Goal: Check status: Check status

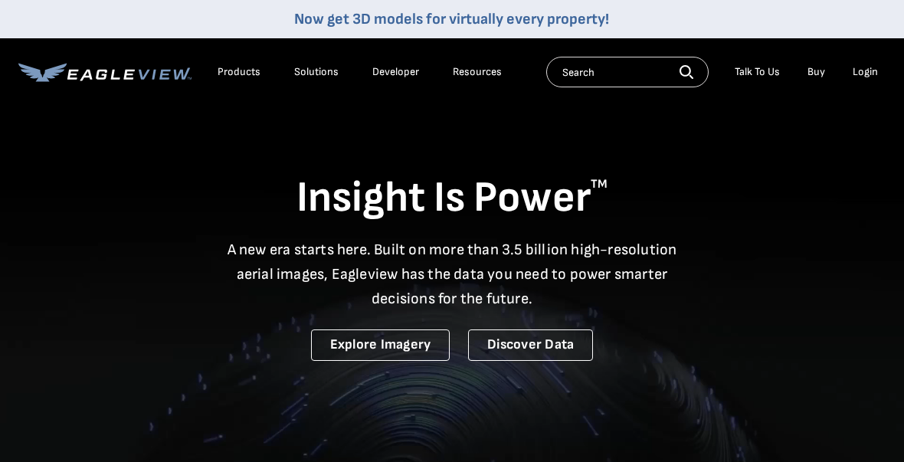
click at [863, 65] on div "Login" at bounding box center [864, 72] width 25 height 14
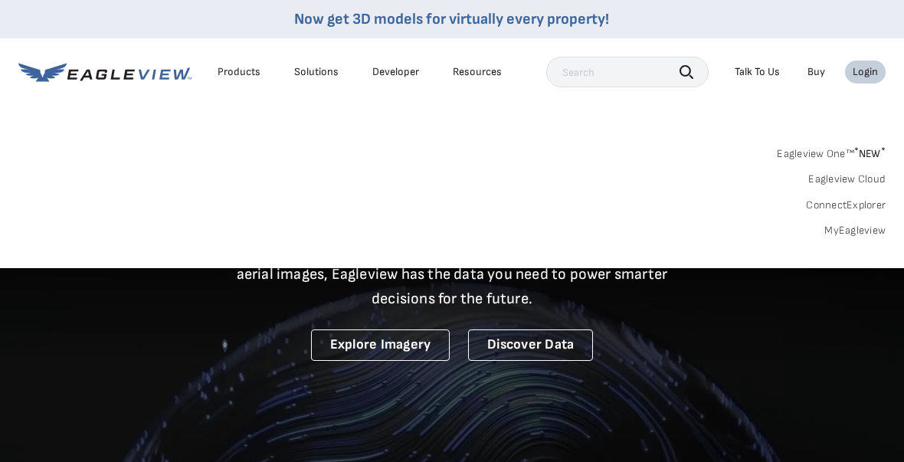
click at [868, 69] on div "Login" at bounding box center [864, 72] width 25 height 14
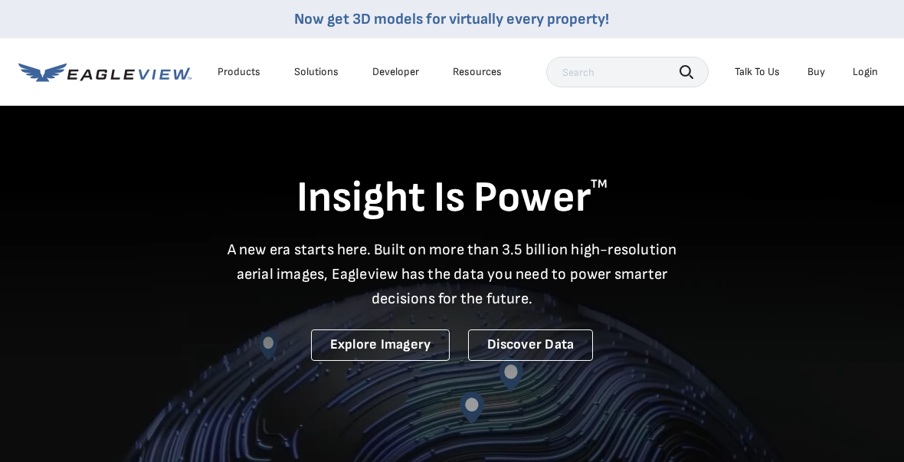
click at [861, 71] on div "Login" at bounding box center [864, 72] width 25 height 14
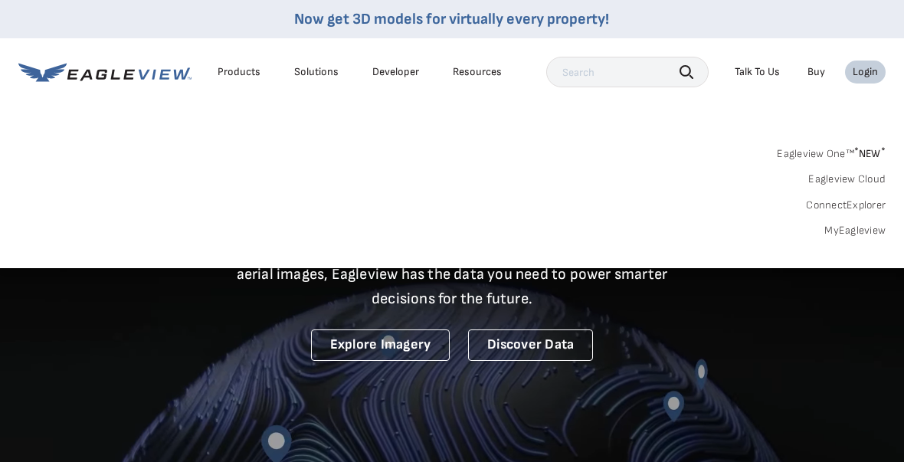
click at [863, 227] on link "MyEagleview" at bounding box center [854, 231] width 61 height 14
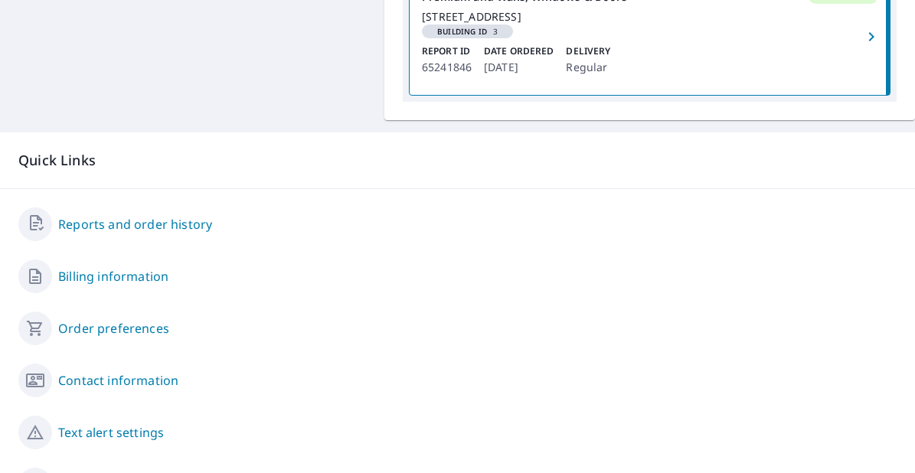
scroll to position [739, 0]
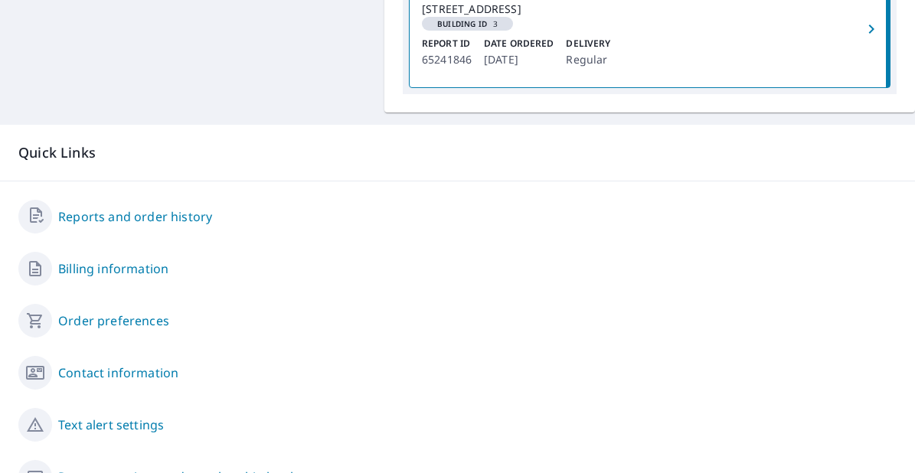
click at [187, 226] on link "Reports and order history" at bounding box center [135, 217] width 154 height 18
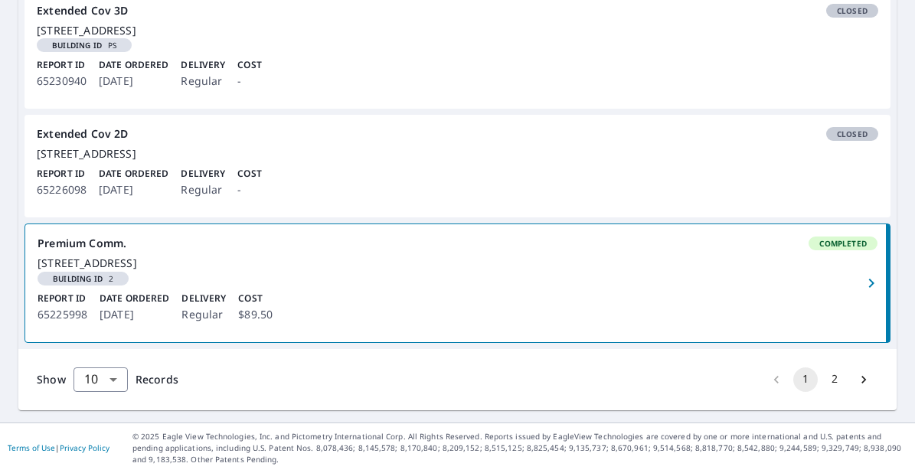
scroll to position [1269, 0]
click at [824, 377] on button "2" at bounding box center [834, 380] width 25 height 25
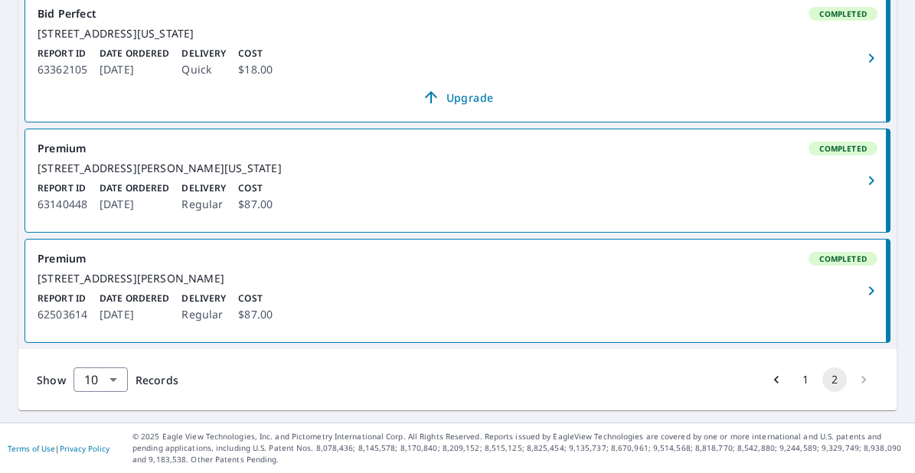
scroll to position [631, 0]
click at [851, 379] on li "pagination navigation" at bounding box center [863, 380] width 29 height 25
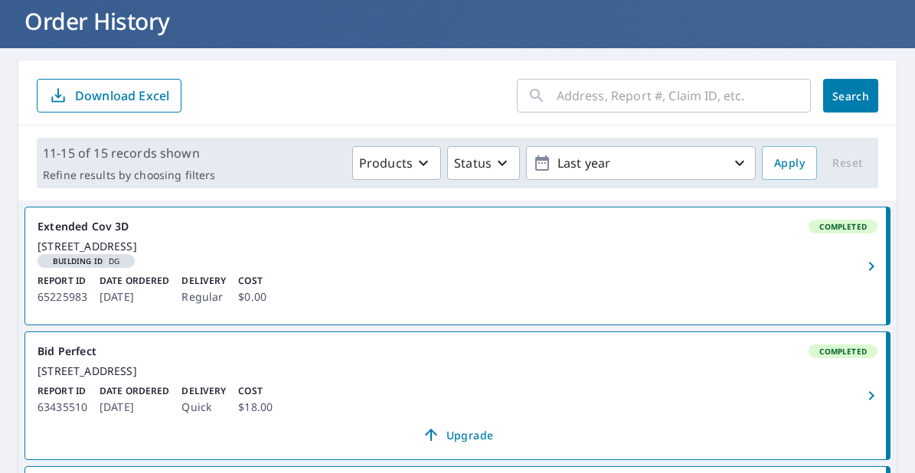
scroll to position [0, 0]
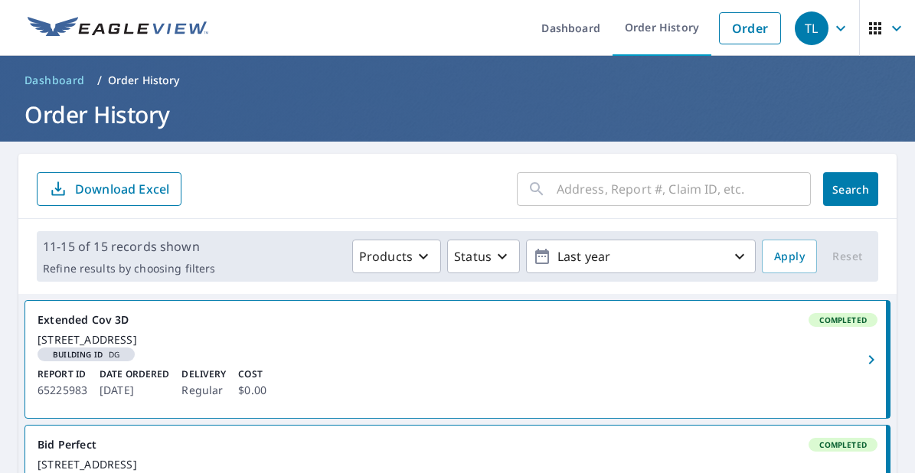
click at [646, 191] on input "text" at bounding box center [684, 189] width 254 height 43
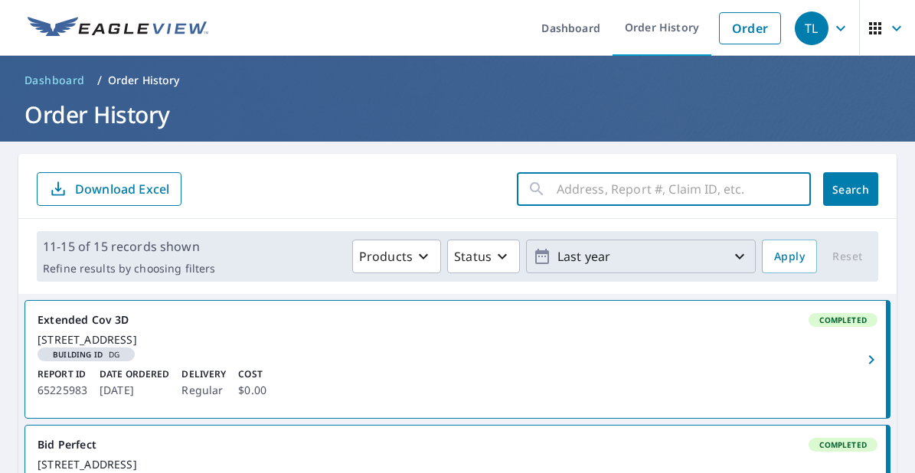
click at [735, 256] on icon "button" at bounding box center [739, 256] width 18 height 18
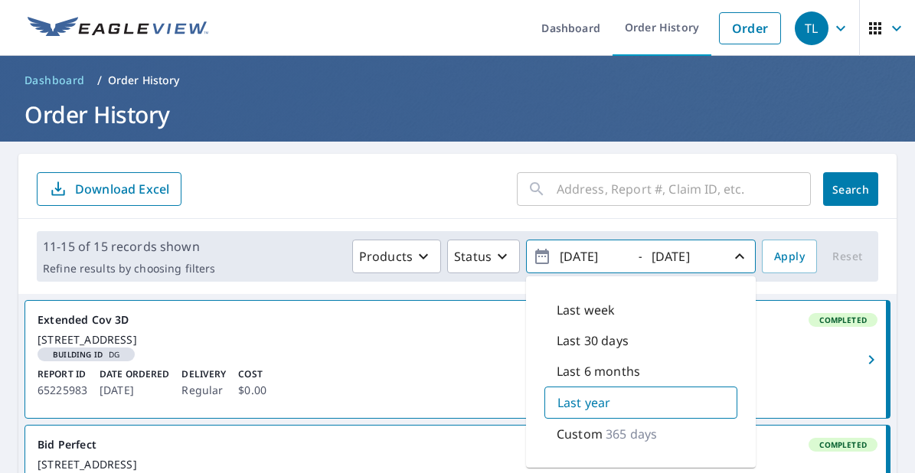
click at [580, 257] on input "2024/09/08" at bounding box center [592, 256] width 75 height 25
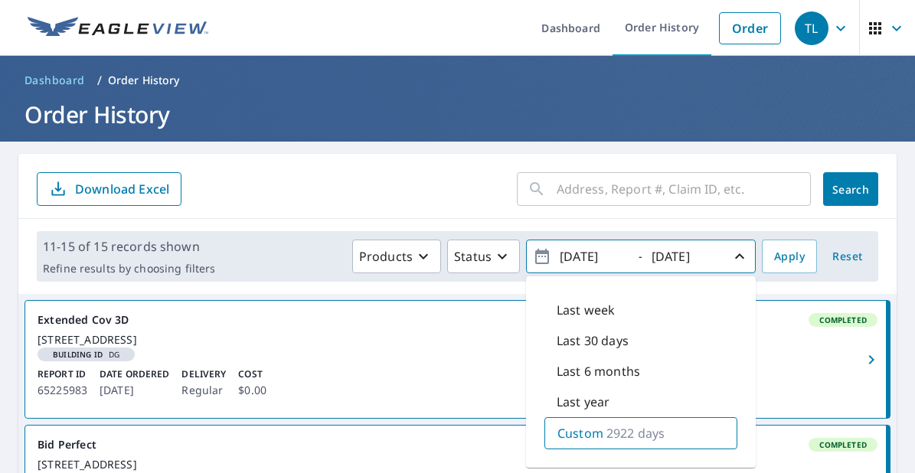
click at [597, 257] on input "2017/09/08" at bounding box center [592, 256] width 75 height 25
type input "2017/01/08"
click at [668, 256] on input "2025/09/08" at bounding box center [684, 256] width 75 height 25
type input "2019/09/08"
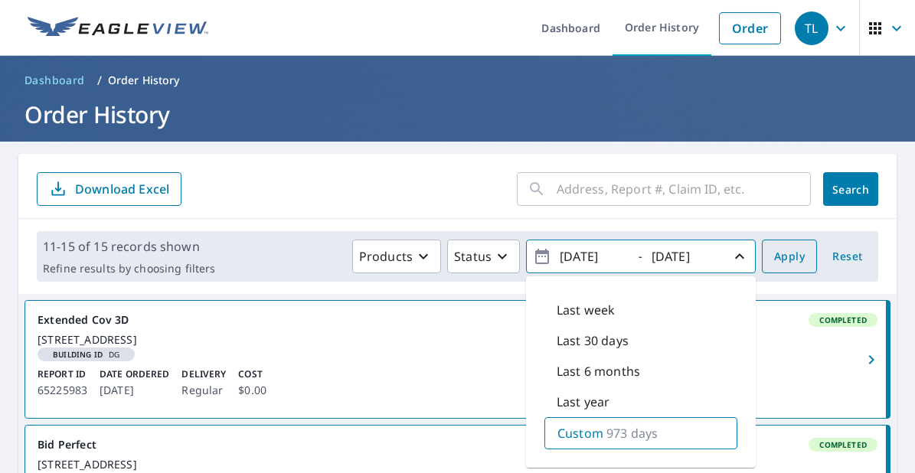
click at [776, 255] on span "Apply" at bounding box center [789, 256] width 31 height 19
